Goal: Task Accomplishment & Management: Manage account settings

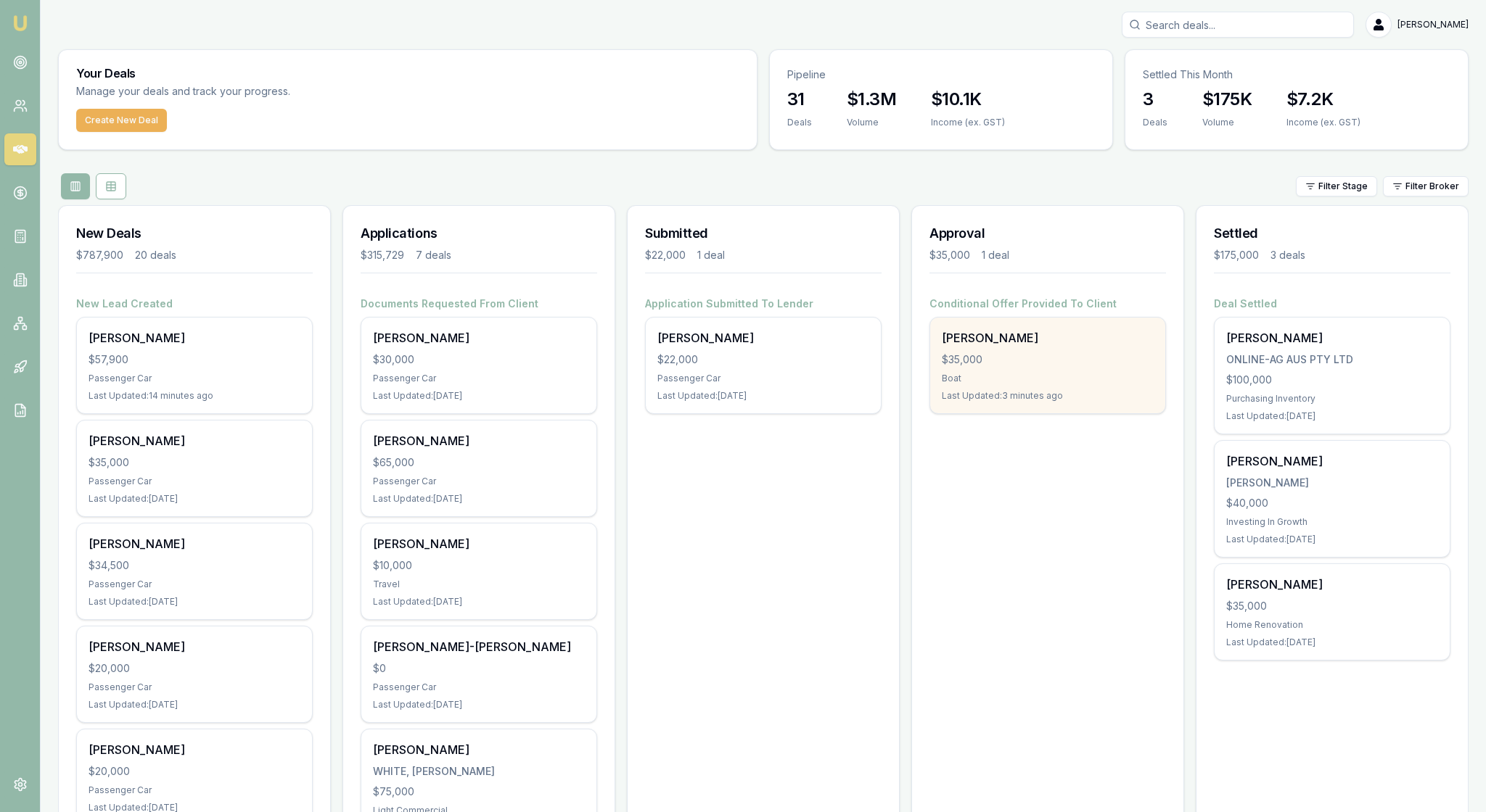
click at [1042, 367] on div "$35,000" at bounding box center [1047, 360] width 212 height 15
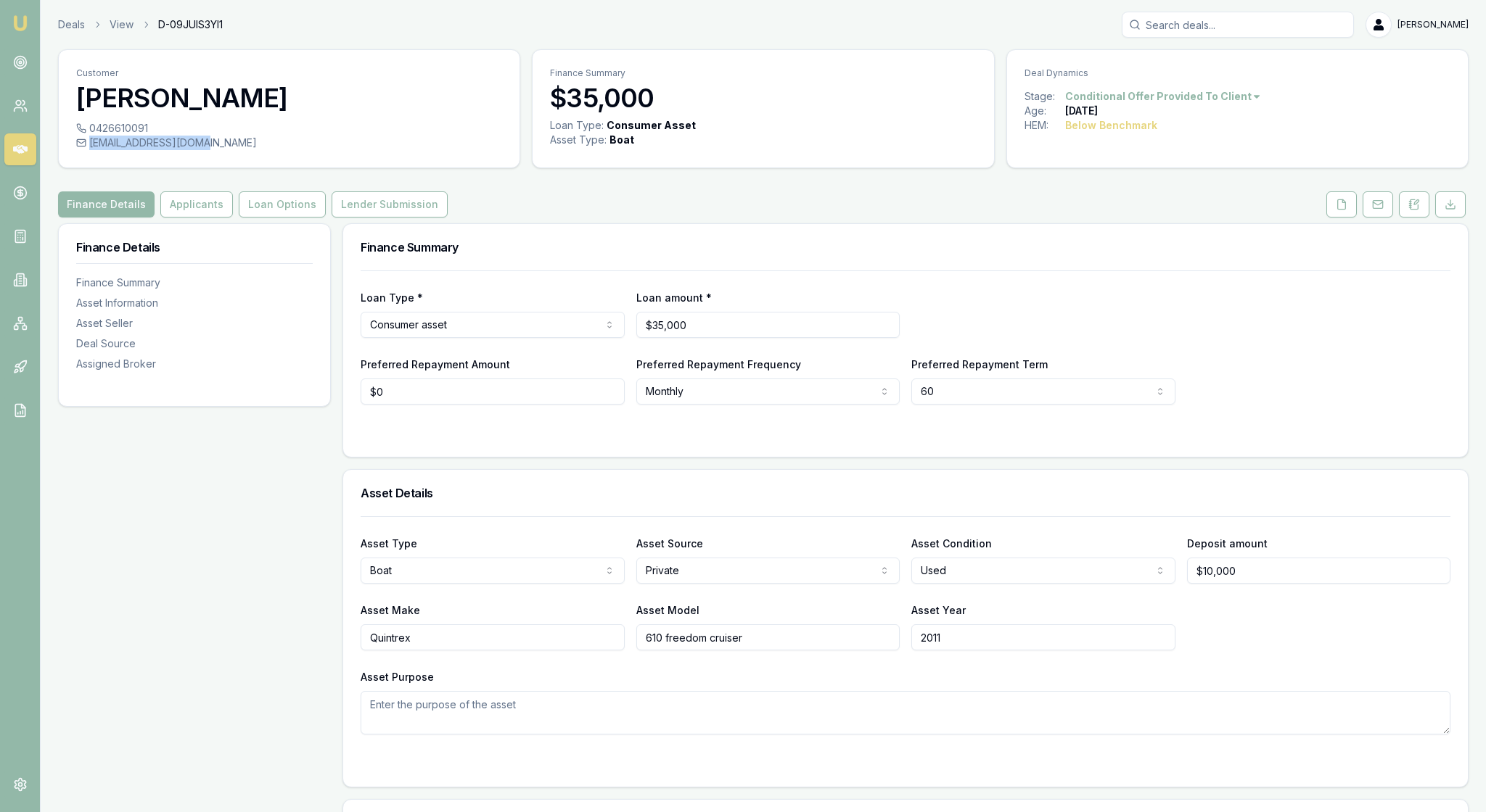
drag, startPoint x: 251, startPoint y: 158, endPoint x: 98, endPoint y: 164, distance: 153.1
click at [98, 150] on div "nmarsden@live.com.au" at bounding box center [289, 142] width 426 height 15
copy div "nmarsden@live.com.au"
